Goal: Transaction & Acquisition: Subscribe to service/newsletter

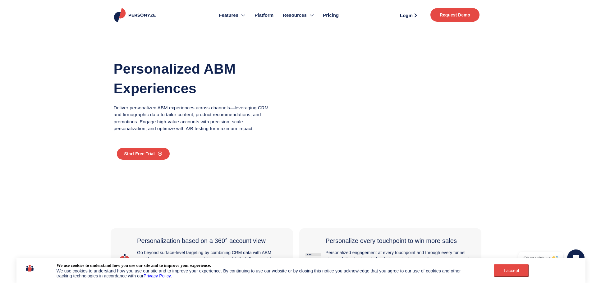
click at [331, 18] on span "Pricing" at bounding box center [331, 15] width 16 height 7
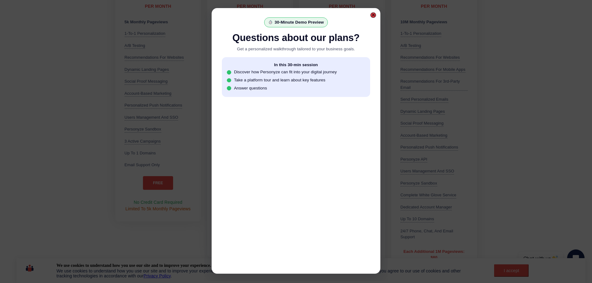
click at [370, 16] on div at bounding box center [373, 15] width 6 height 6
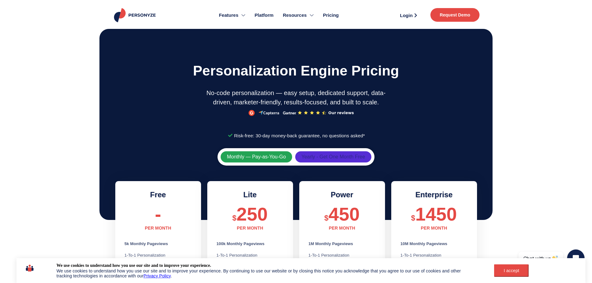
click at [329, 155] on span "Yearly - Get One Month Free" at bounding box center [333, 156] width 64 height 5
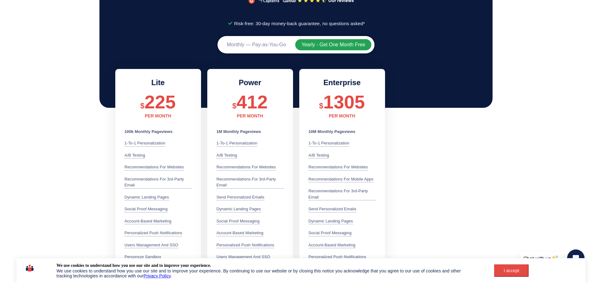
scroll to position [31, 0]
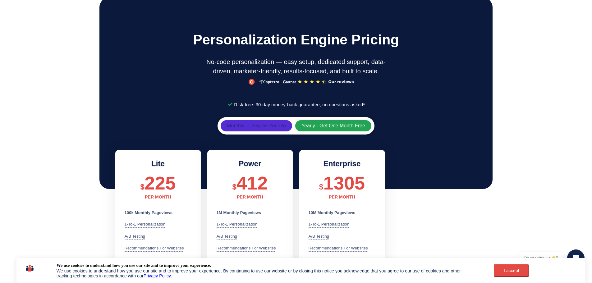
click at [264, 124] on span "Monthly — Pay-as-You-Go" at bounding box center [256, 125] width 59 height 5
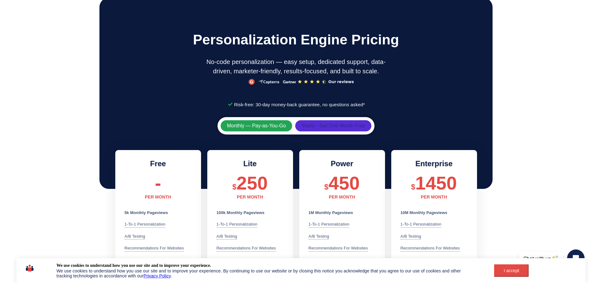
click at [336, 125] on span "Yearly - Get One Month Free" at bounding box center [333, 125] width 64 height 5
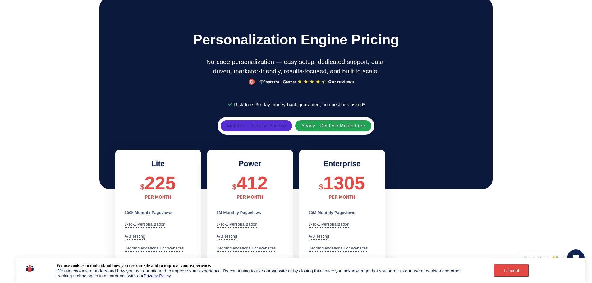
click at [252, 127] on span "Monthly — Pay-as-You-Go" at bounding box center [256, 125] width 59 height 5
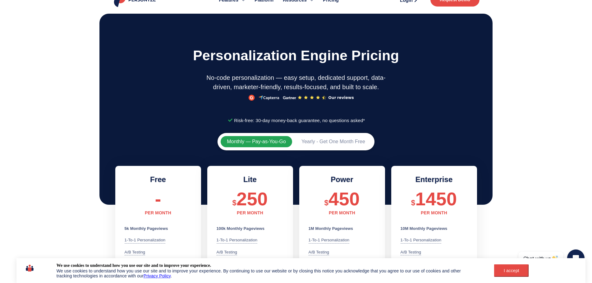
scroll to position [0, 0]
